Goal: Task Accomplishment & Management: Use online tool/utility

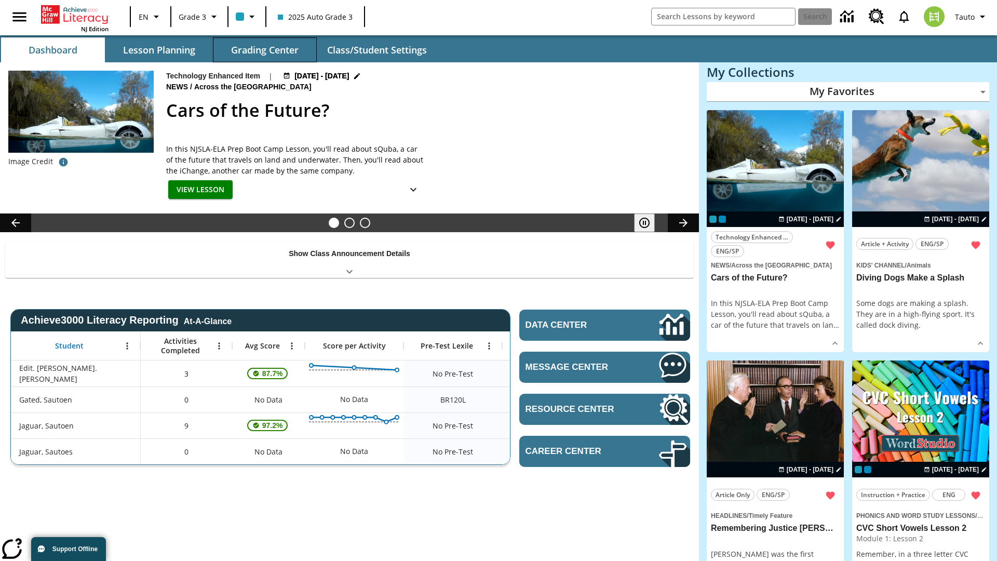
click at [265, 50] on button "Grading Center" at bounding box center [265, 49] width 104 height 25
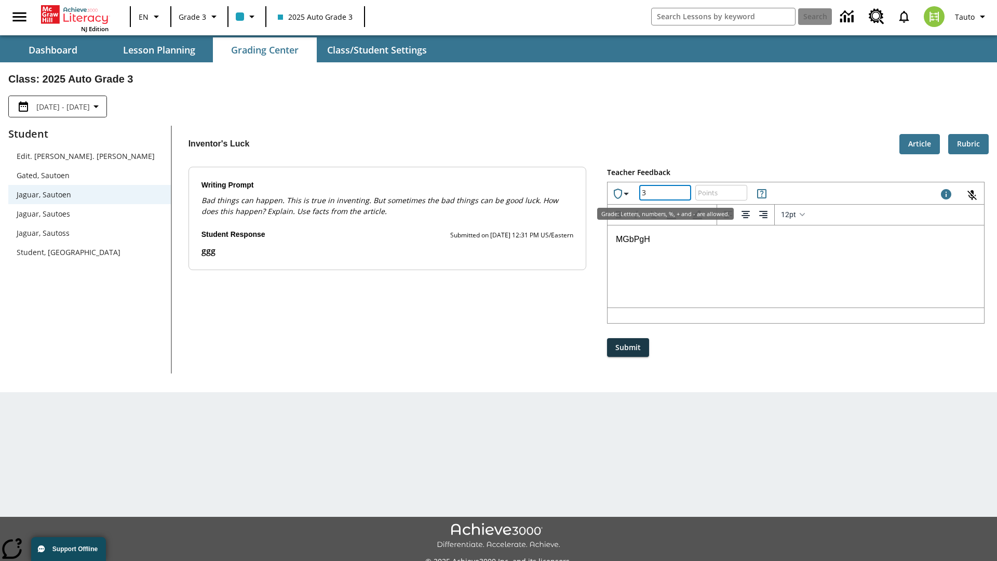
type input "3"
type input "10"
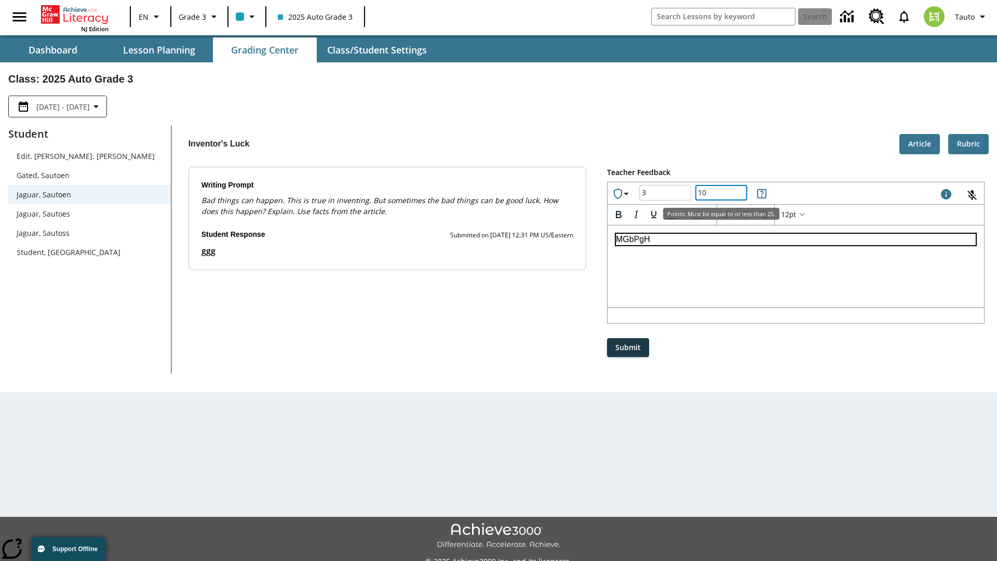
scroll to position [23, 0]
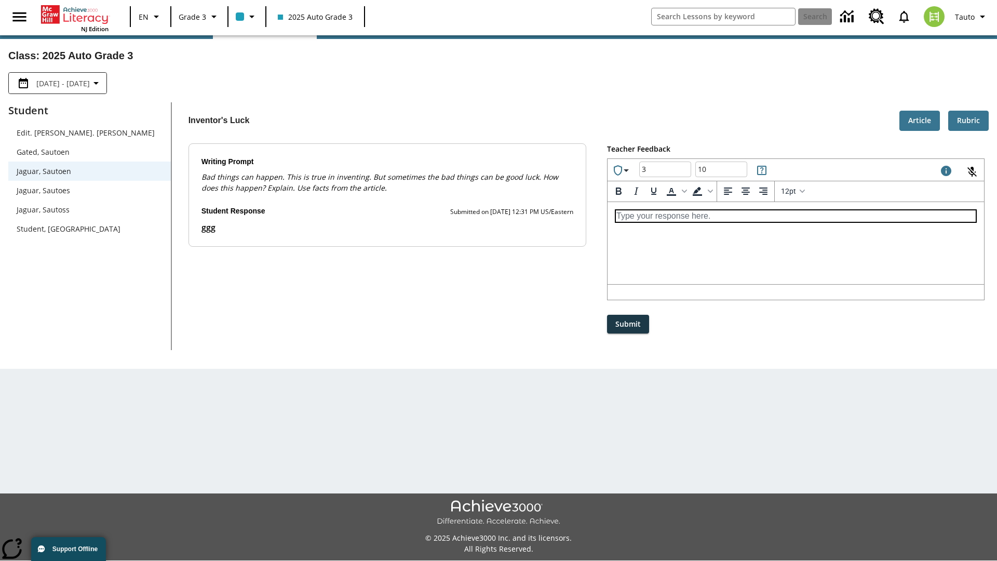
click at [796, 216] on p "Type your response here." at bounding box center [796, 215] width 360 height 11
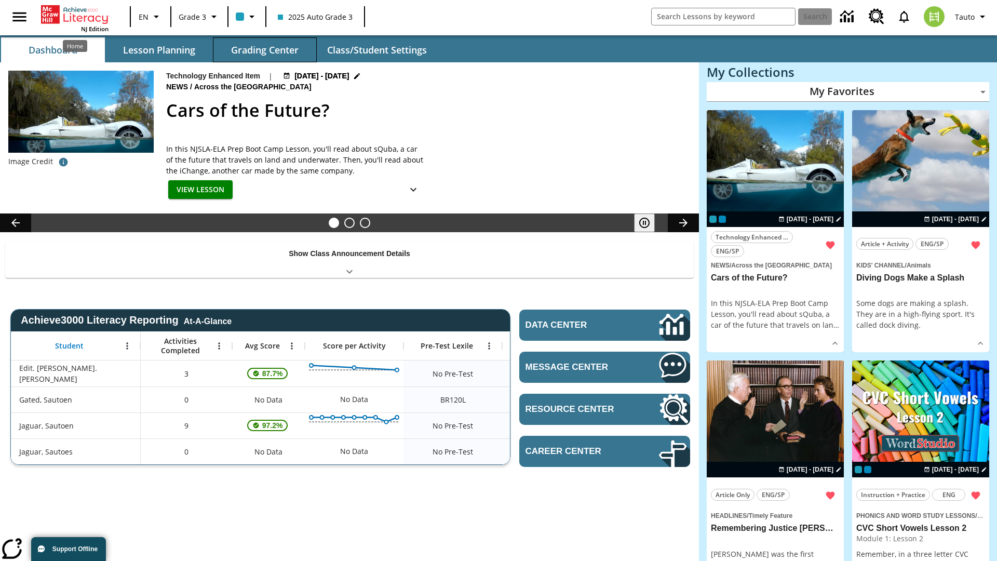
click at [265, 50] on button "Grading Center" at bounding box center [265, 49] width 104 height 25
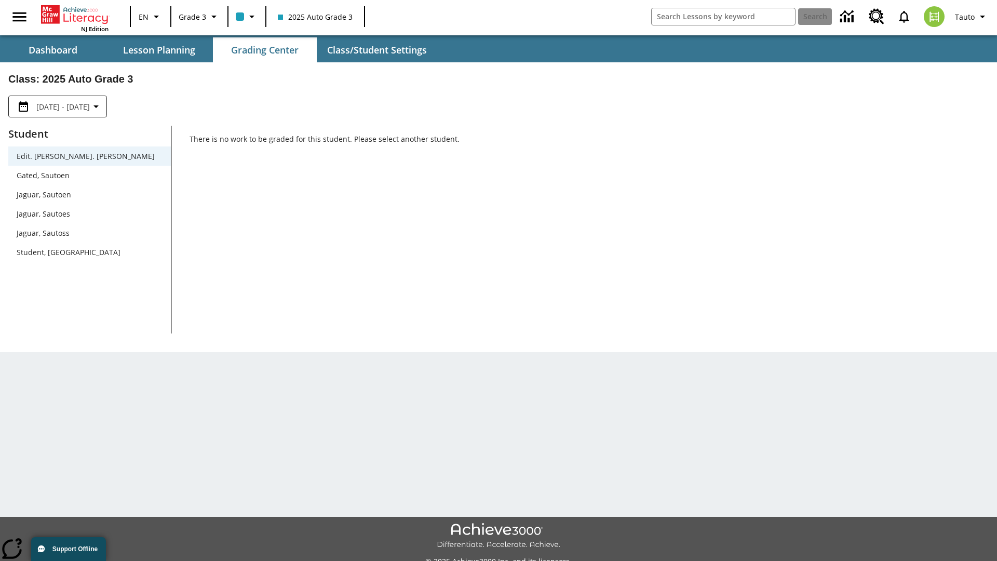
click at [89, 194] on span "Jaguar, Sautoen" at bounding box center [90, 194] width 146 height 11
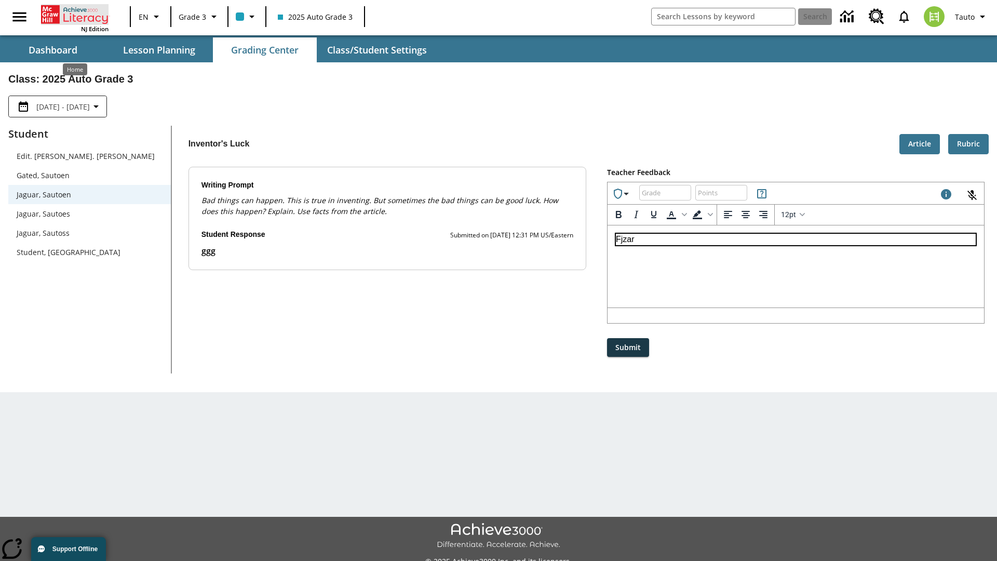
scroll to position [23, 0]
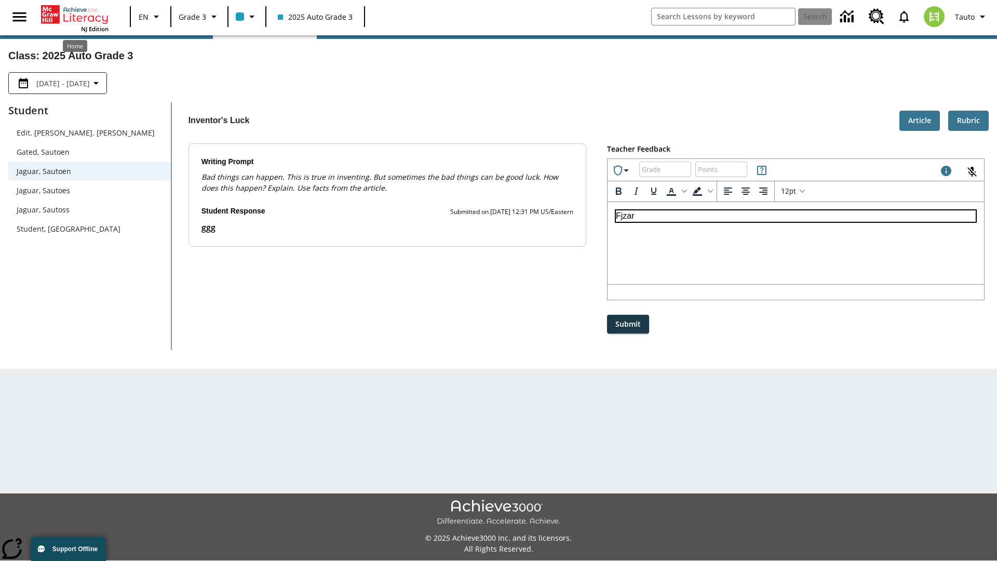
click at [796, 216] on p "Fjzar" at bounding box center [796, 215] width 360 height 11
